Goal: Task Accomplishment & Management: Manage account settings

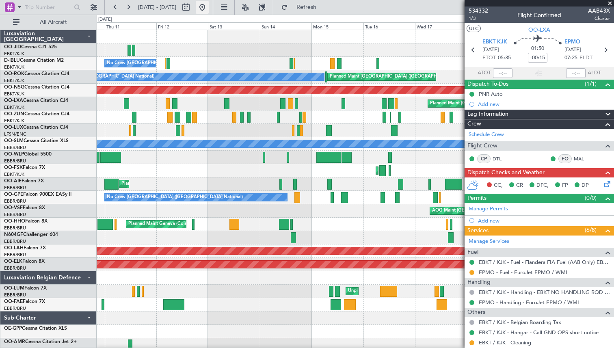
click at [209, 9] on button at bounding box center [202, 7] width 13 height 13
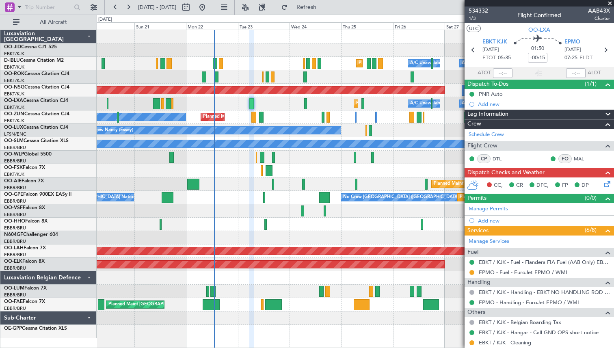
click at [279, 100] on div "Planned Maint Kortrijk-[GEOGRAPHIC_DATA] A/C Unavailable [GEOGRAPHIC_DATA] ([GE…" at bounding box center [355, 103] width 517 height 13
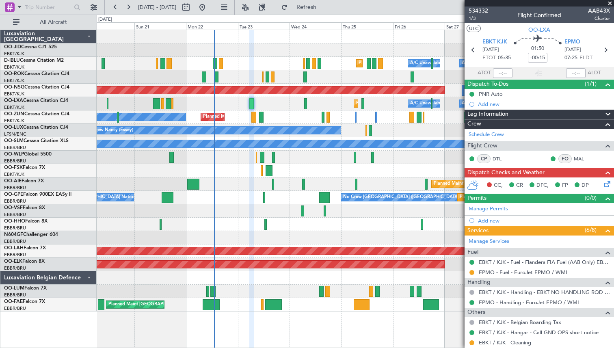
click at [610, 2] on span at bounding box center [610, 3] width 8 height 7
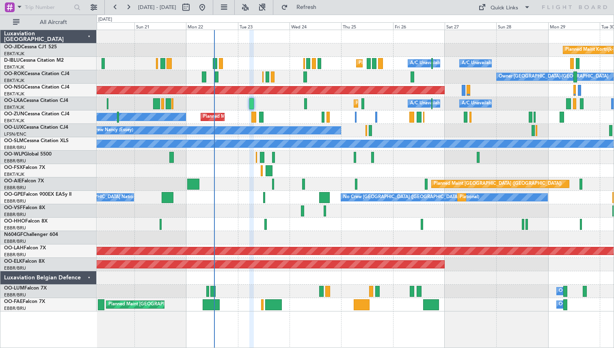
type input "0"
click at [201, 50] on div "Planned Maint Kortrijk-[GEOGRAPHIC_DATA]" at bounding box center [355, 49] width 517 height 13
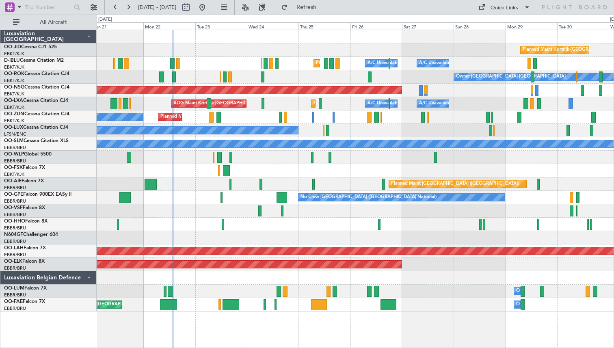
click at [442, 124] on div "Owner Planned Maint [GEOGRAPHIC_DATA]-[GEOGRAPHIC_DATA]" at bounding box center [355, 117] width 517 height 13
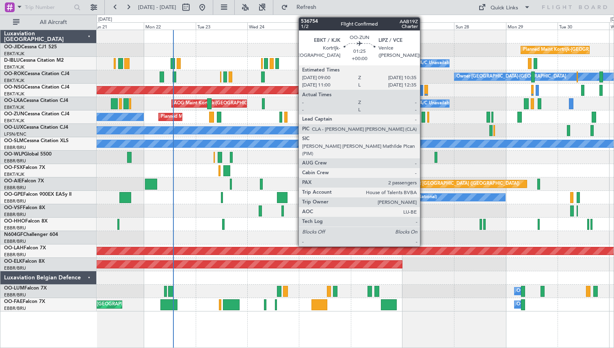
click at [424, 115] on div at bounding box center [424, 117] width 4 height 11
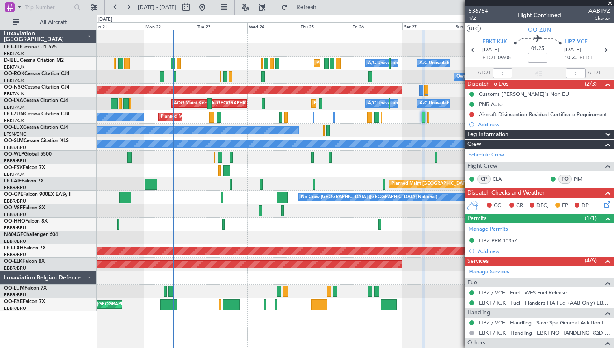
click at [476, 10] on span "536754" at bounding box center [479, 11] width 20 height 9
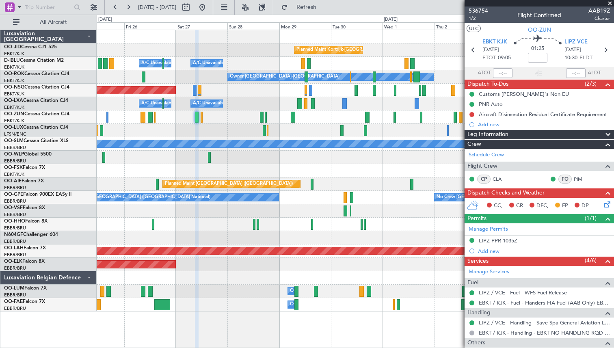
click at [152, 133] on div "Planned Maint Kortrijk-[GEOGRAPHIC_DATA] A/C Unavailable [GEOGRAPHIC_DATA] ([GE…" at bounding box center [355, 171] width 517 height 282
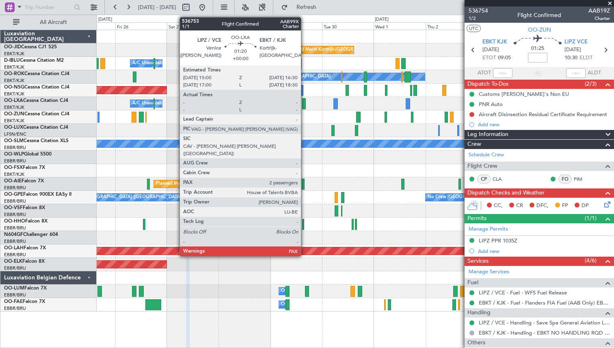
click at [305, 102] on div at bounding box center [303, 103] width 3 height 11
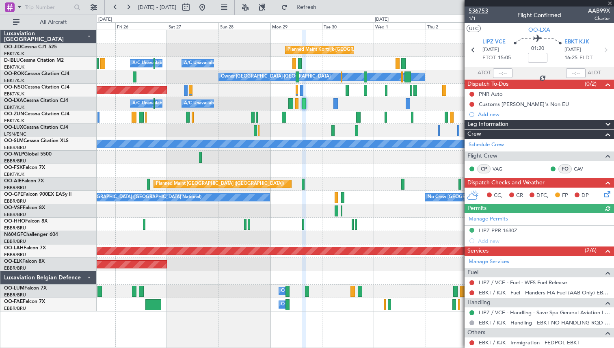
click at [480, 11] on span "536753" at bounding box center [479, 11] width 20 height 9
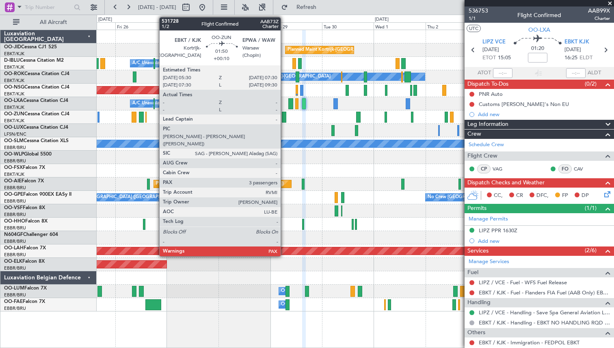
click at [284, 115] on div at bounding box center [284, 117] width 4 height 11
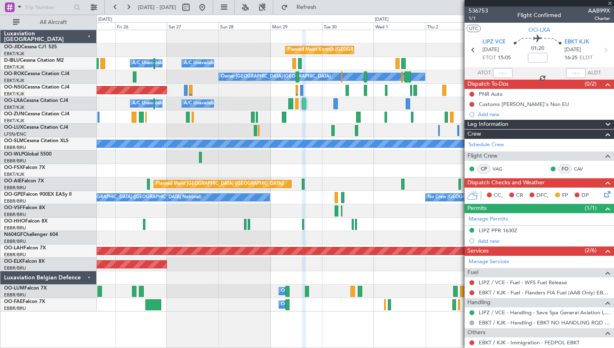
type input "+00:10"
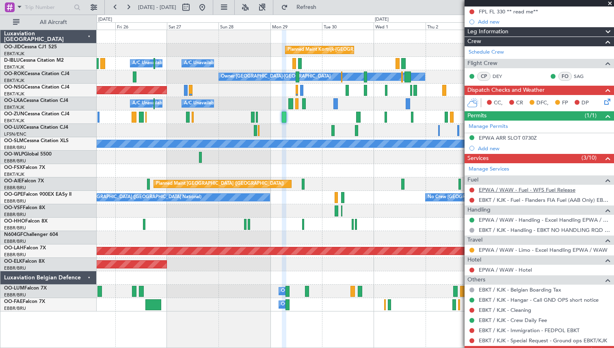
scroll to position [104, 0]
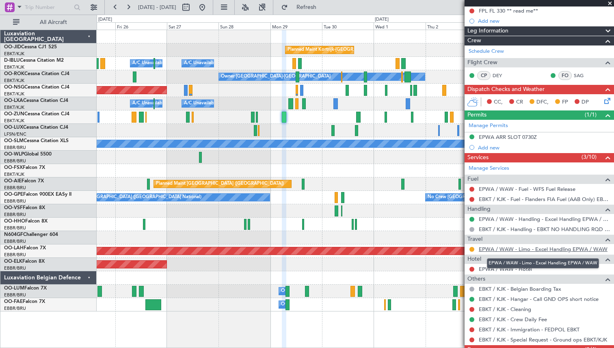
click at [524, 250] on link "EPWA / WAW - Limo - Excel Handling EPWA / WAW" at bounding box center [543, 249] width 129 height 7
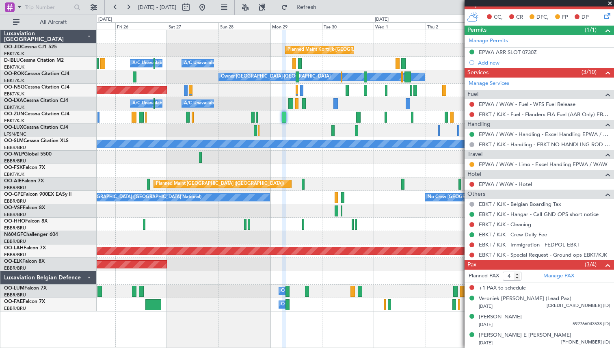
click at [610, 3] on span at bounding box center [610, 3] width 8 height 7
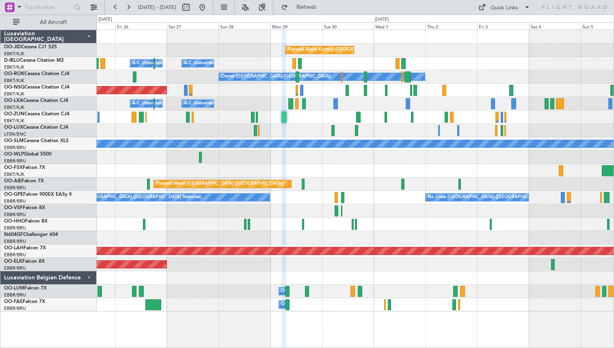
type input "0"
click at [209, 7] on button at bounding box center [202, 7] width 13 height 13
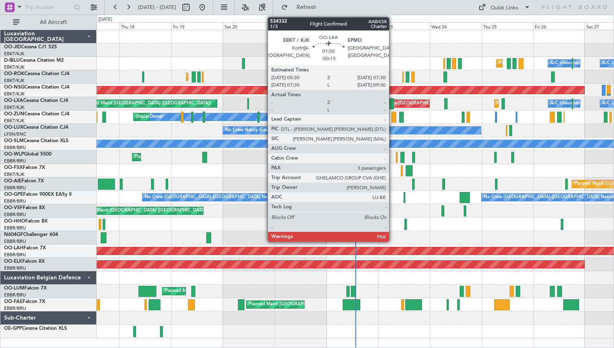
click at [393, 104] on div at bounding box center [392, 103] width 4 height 11
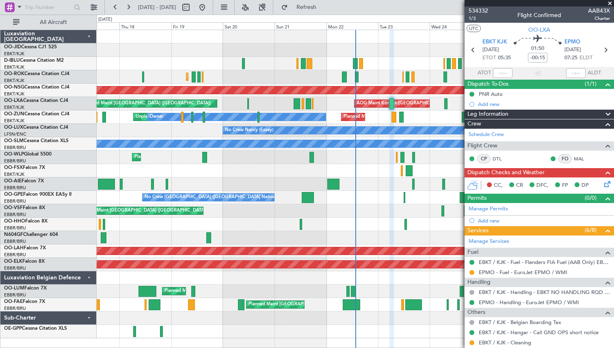
click at [611, 3] on span at bounding box center [610, 3] width 8 height 7
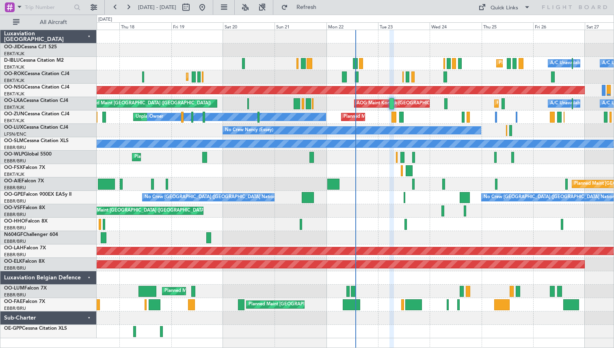
type input "0"
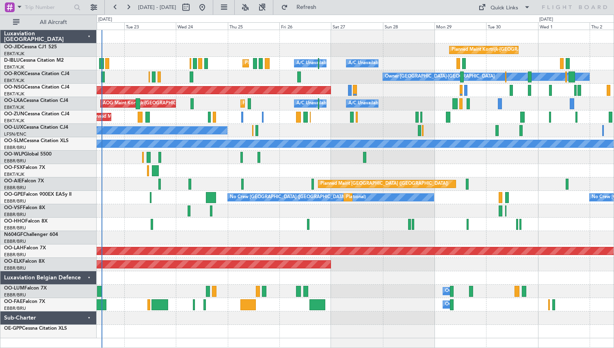
click at [277, 95] on div "Planned Maint Kortrijk-[GEOGRAPHIC_DATA] [GEOGRAPHIC_DATA] ([GEOGRAPHIC_DATA]) …" at bounding box center [355, 184] width 517 height 308
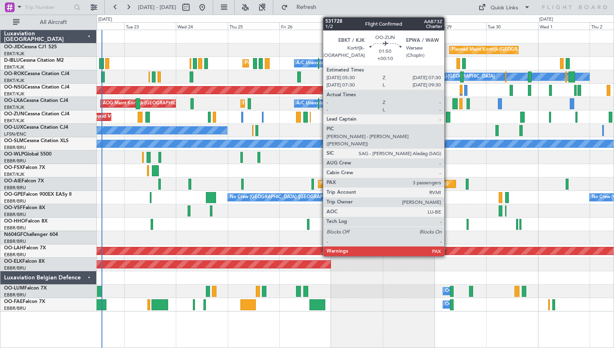
click at [448, 115] on div at bounding box center [448, 117] width 4 height 11
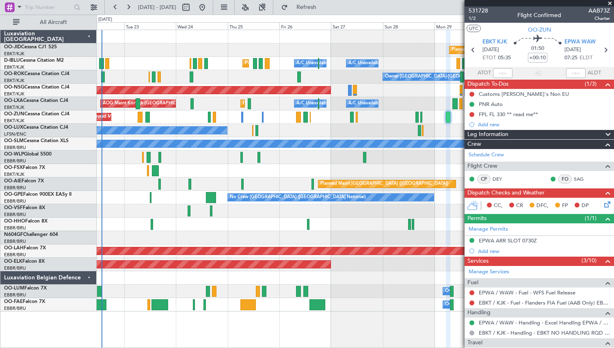
click at [611, 2] on span at bounding box center [610, 3] width 8 height 7
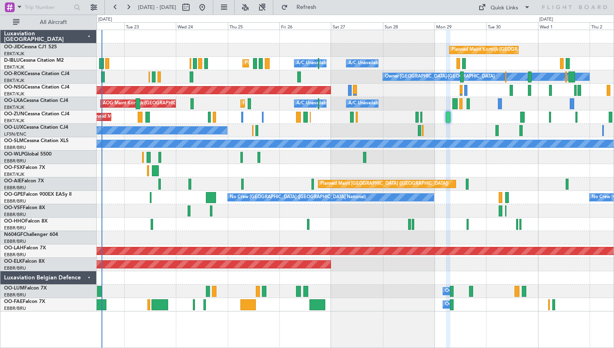
type input "0"
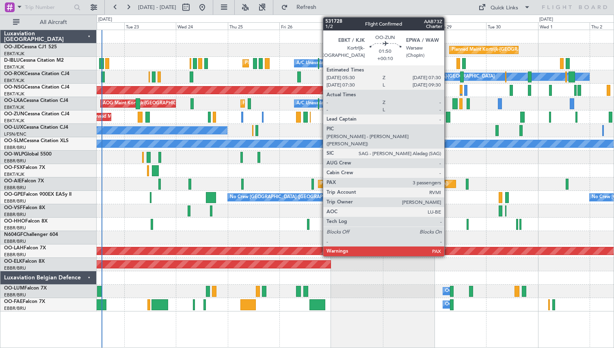
click at [448, 115] on div at bounding box center [448, 117] width 4 height 11
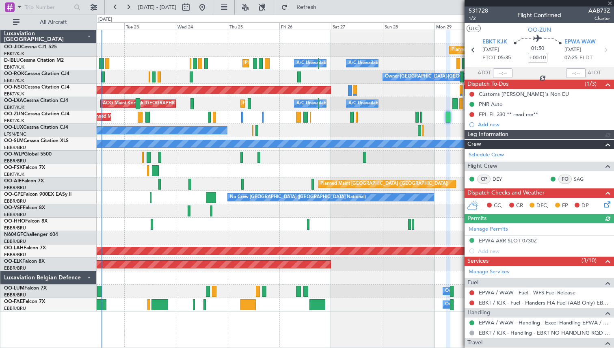
scroll to position [189, 0]
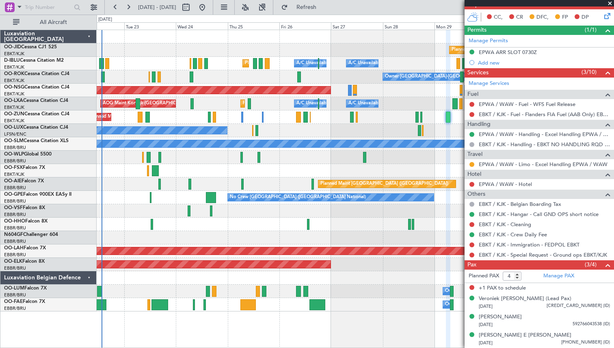
click at [612, 2] on span at bounding box center [610, 3] width 8 height 7
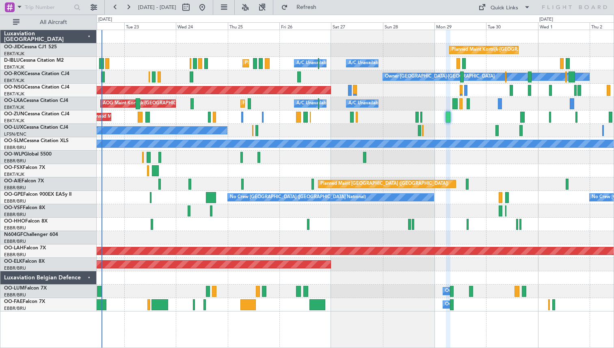
type input "0"
click at [313, 7] on button "Refresh" at bounding box center [302, 7] width 49 height 13
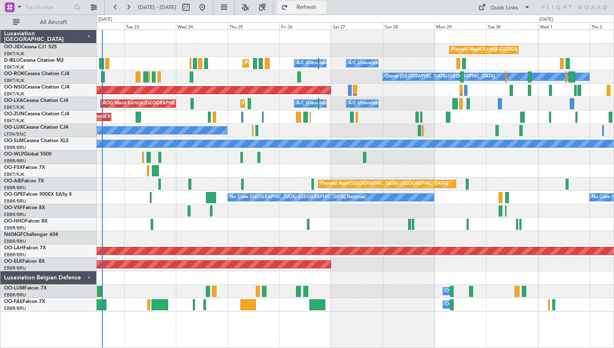
click at [308, 6] on button "Refresh" at bounding box center [302, 7] width 49 height 13
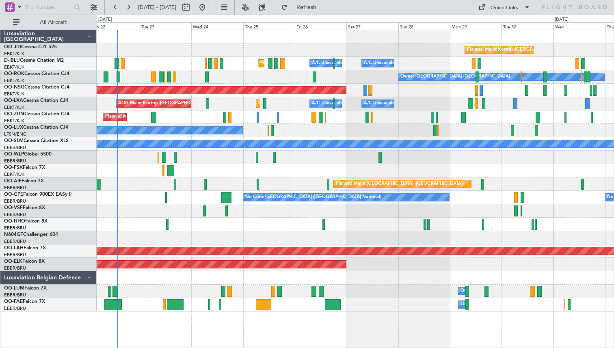
click at [184, 119] on div "Planned Maint Kortrijk-[GEOGRAPHIC_DATA] Owner" at bounding box center [355, 117] width 517 height 13
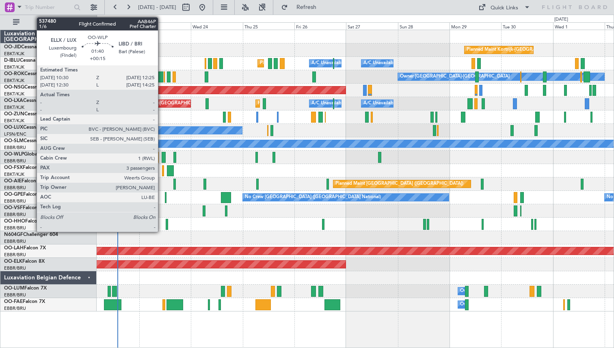
click at [162, 156] on div at bounding box center [164, 157] width 4 height 11
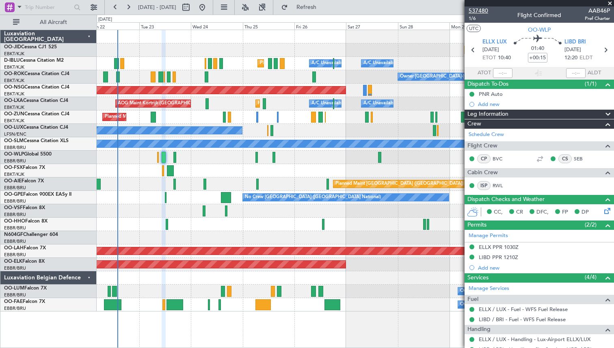
click at [483, 9] on span "537480" at bounding box center [479, 11] width 20 height 9
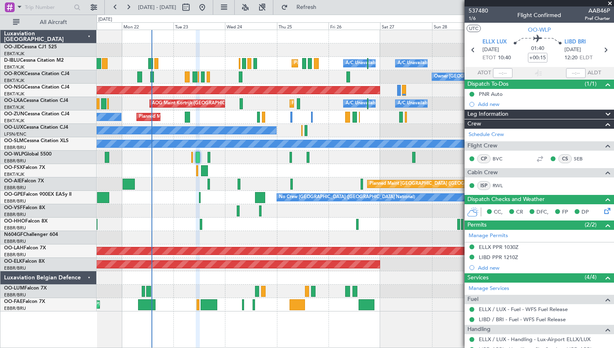
click at [225, 112] on div "Planned Maint Kortrijk-[GEOGRAPHIC_DATA] Owner" at bounding box center [355, 117] width 517 height 13
click at [611, 1] on span at bounding box center [610, 3] width 8 height 7
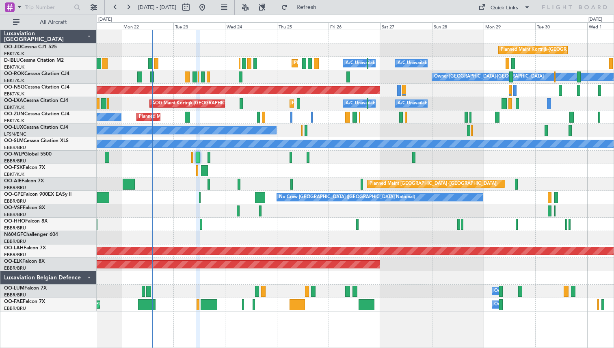
type input "0"
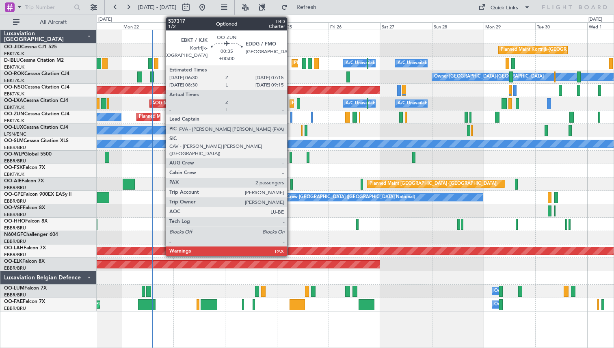
click at [291, 117] on div at bounding box center [292, 117] width 2 height 11
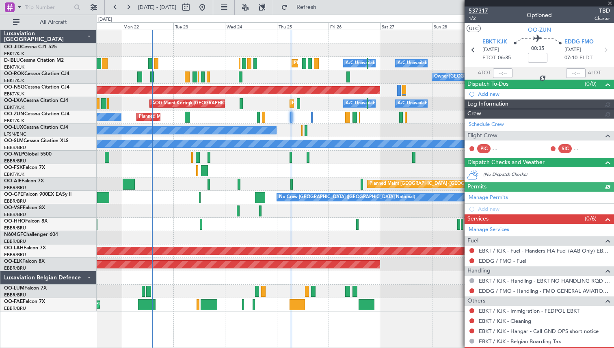
click at [477, 8] on span "537317" at bounding box center [479, 11] width 20 height 9
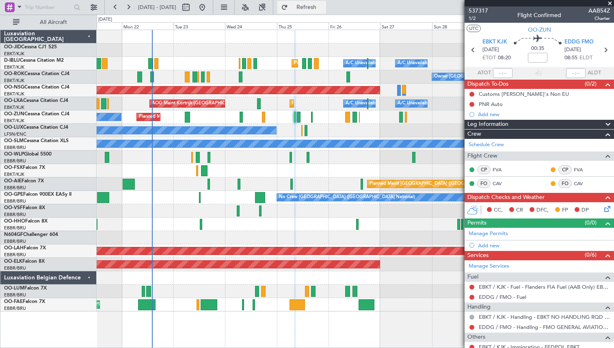
click at [309, 7] on button "Refresh" at bounding box center [302, 7] width 49 height 13
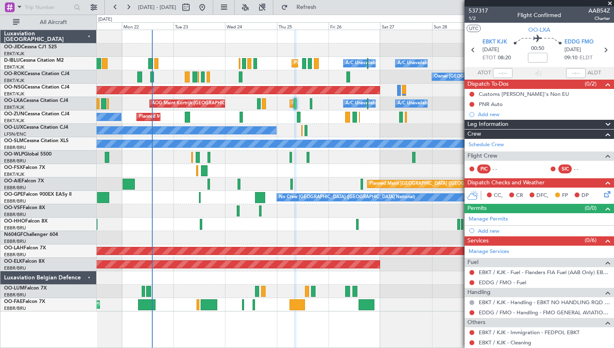
click at [611, 2] on span at bounding box center [610, 3] width 8 height 7
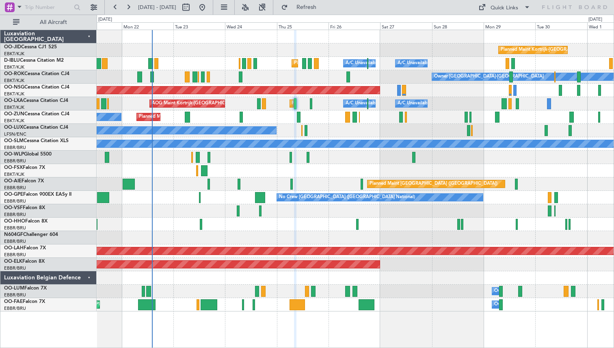
type input "0"
